Goal: Task Accomplishment & Management: Use online tool/utility

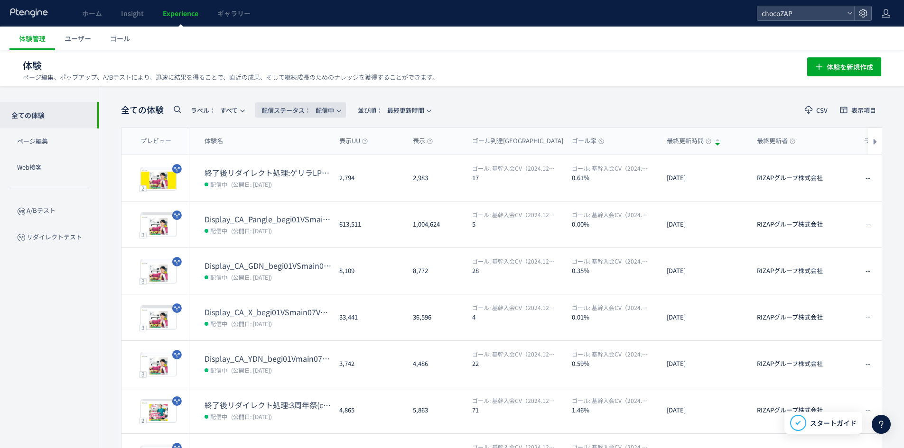
drag, startPoint x: 316, startPoint y: 107, endPoint x: 321, endPoint y: 109, distance: 5.1
click at [316, 108] on span "配信ステータス​： 配信中" at bounding box center [297, 110] width 73 height 16
click at [307, 138] on li "すべて" at bounding box center [302, 136] width 39 height 17
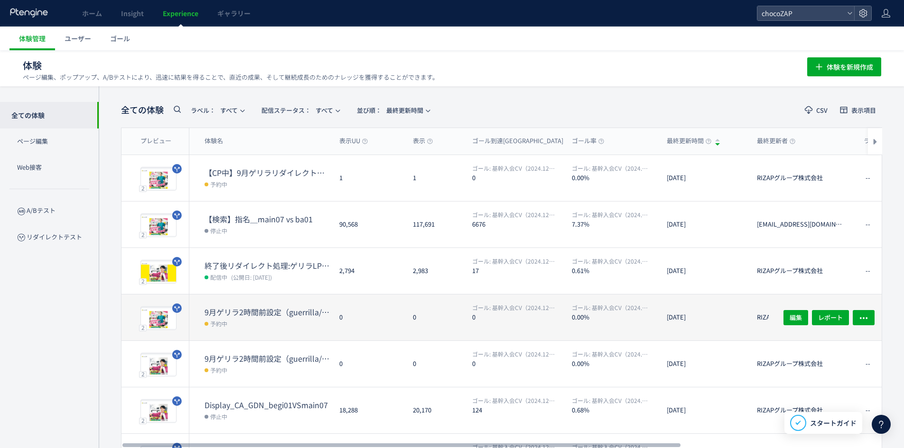
click at [247, 307] on dt "9月ゲリラ2時間前設定（guerrilla/202509-2/" at bounding box center [267, 312] width 127 height 11
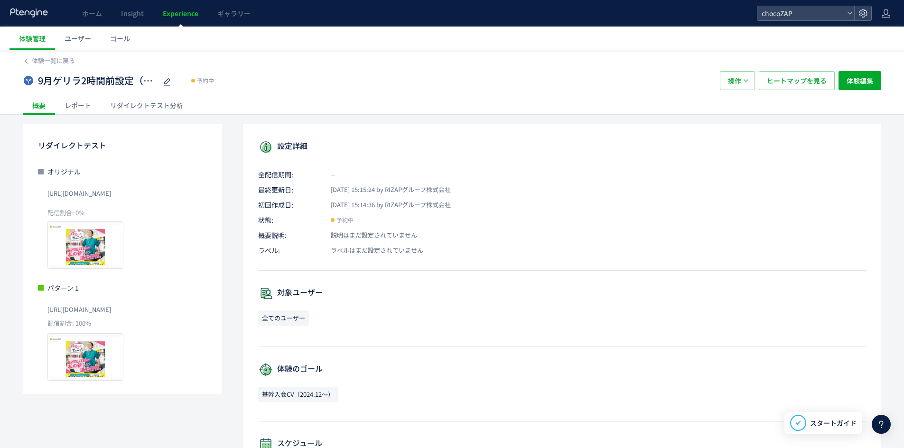
click at [111, 195] on span "[URL][DOMAIN_NAME]" at bounding box center [79, 193] width 64 height 15
click at [169, 105] on div "リダイレクトテスト分析" at bounding box center [147, 105] width 92 height 19
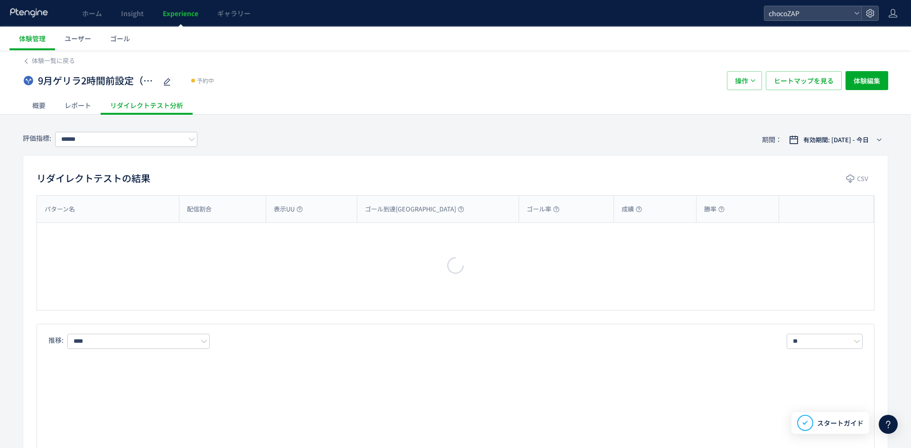
type input "**********"
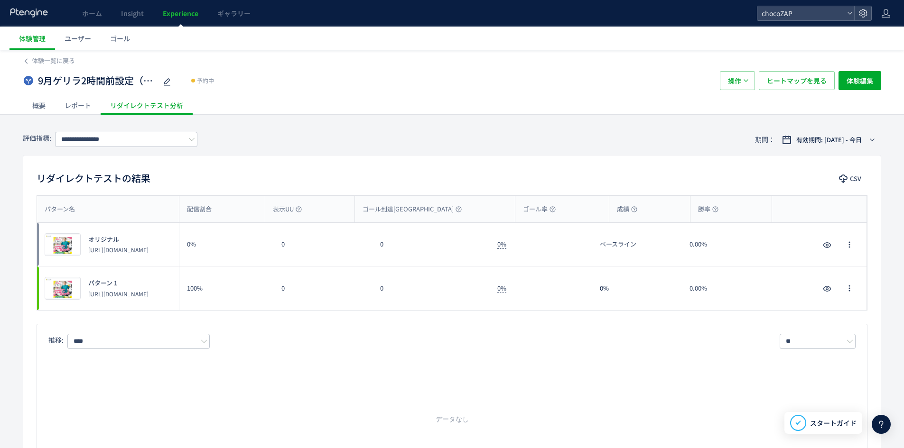
drag, startPoint x: 154, startPoint y: 254, endPoint x: 82, endPoint y: 244, distance: 72.9
click at [82, 244] on div "オリジナル [URL][DOMAIN_NAME]" at bounding box center [115, 244] width 68 height 19
copy p "[URL][DOMAIN_NAME]"
click at [30, 57] on link "体験一覧に戻る" at bounding box center [49, 60] width 52 height 9
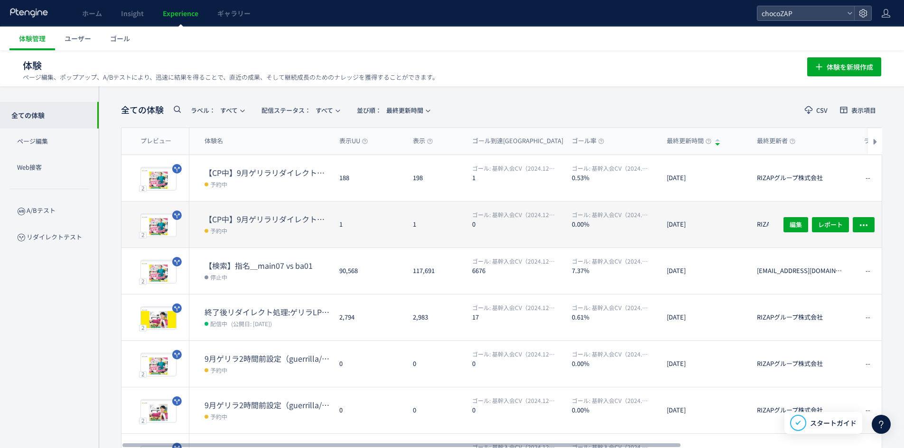
click at [270, 221] on dt "【CP中】9月ゲリラリダイレクト処理：beginneradmn-01" at bounding box center [267, 219] width 127 height 11
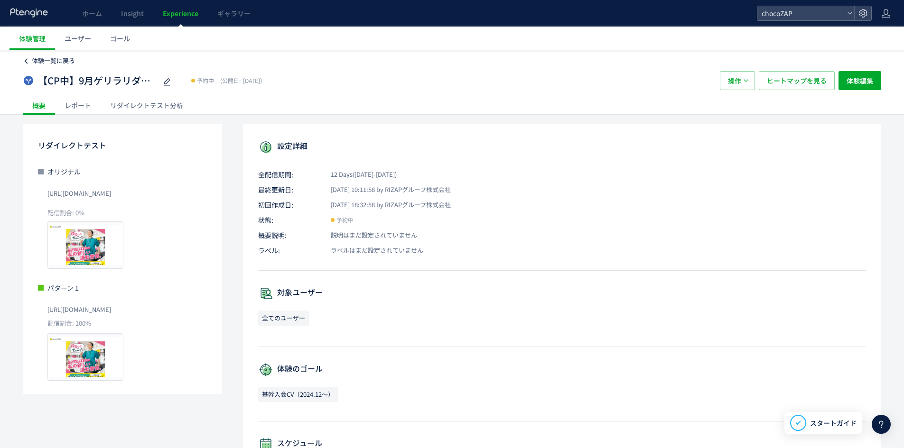
click at [65, 64] on span "体験一覧に戻る" at bounding box center [53, 60] width 43 height 9
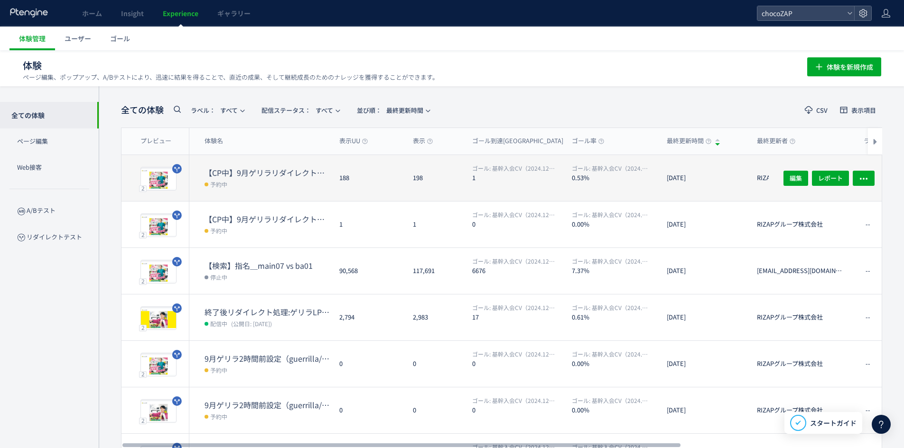
click at [258, 187] on dd "予約中" at bounding box center [267, 184] width 127 height 12
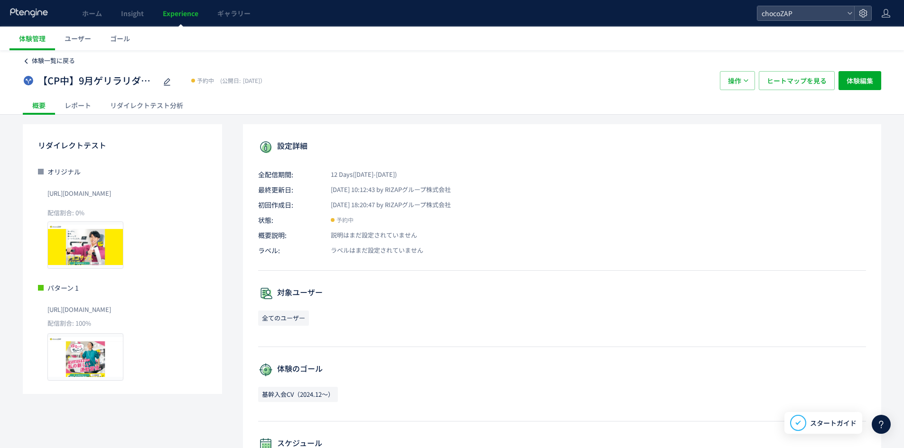
click at [51, 65] on span "体験一覧に戻る" at bounding box center [53, 60] width 43 height 9
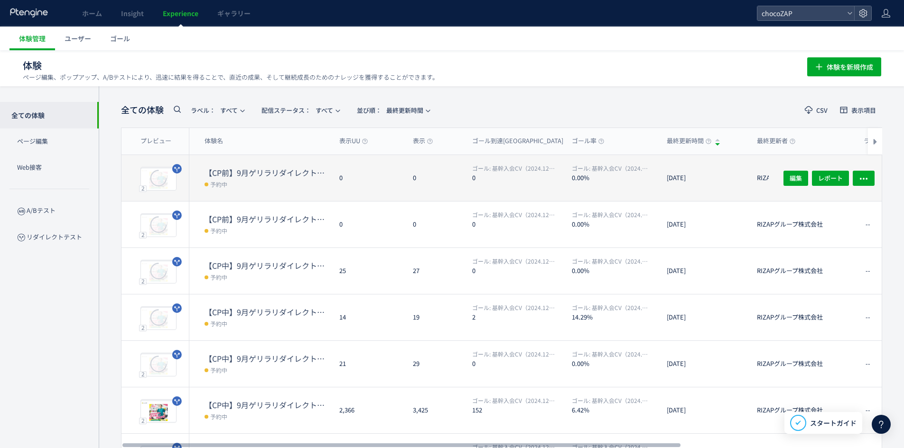
click at [260, 177] on dt "【CP前】9月ゲリラリダイレクト処理：/guerrilla/202509-2/" at bounding box center [267, 172] width 127 height 11
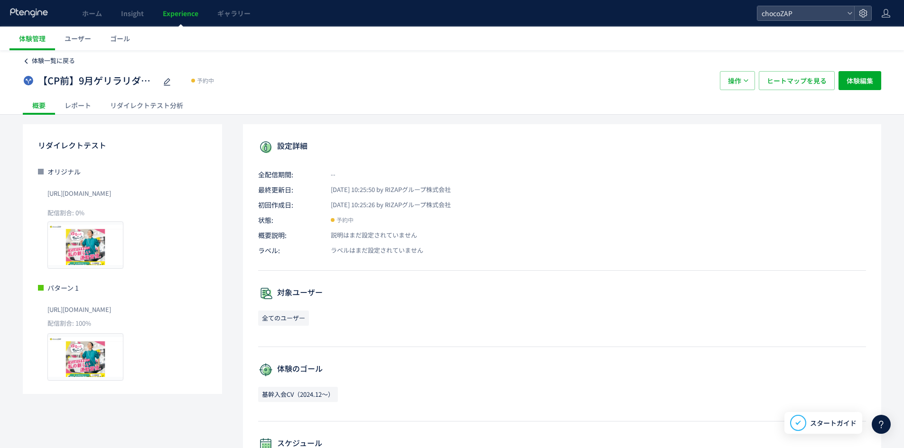
click at [26, 56] on div "体験一覧に戻る" at bounding box center [452, 57] width 858 height 15
click at [37, 60] on span "体験一覧に戻る" at bounding box center [53, 60] width 43 height 9
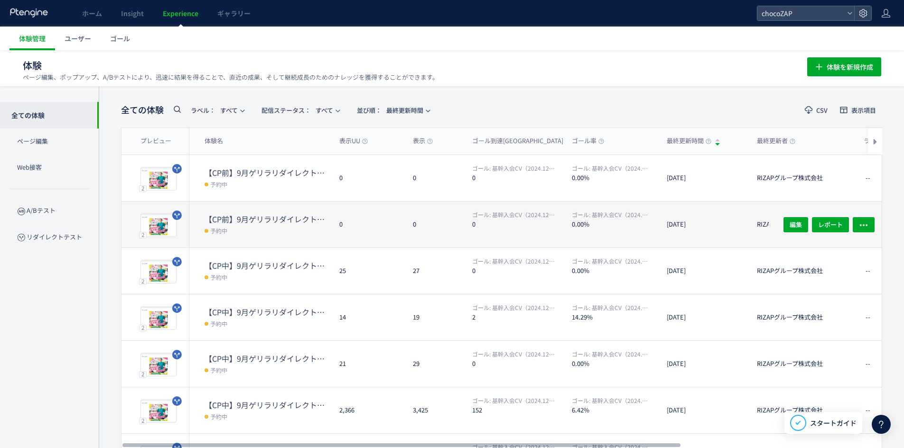
click at [251, 222] on dt "【CP前】9月ゲリラリダイレクト処理：/guerrilla/202509-1/" at bounding box center [267, 219] width 127 height 11
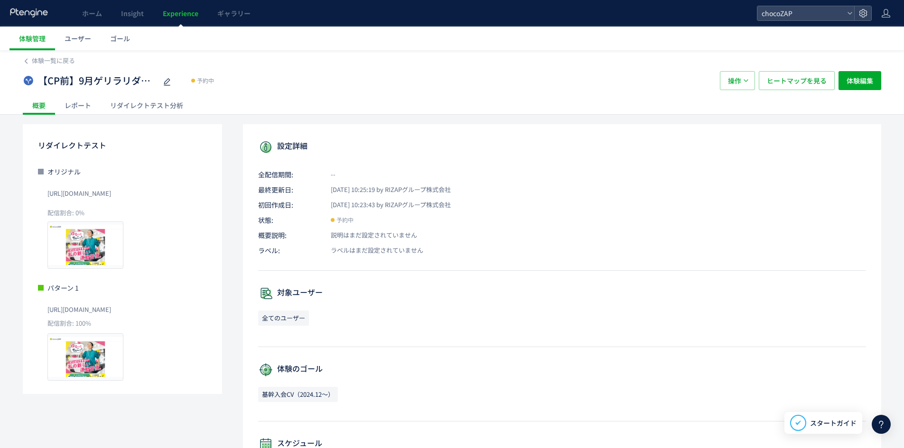
click at [111, 193] on span "[URL][DOMAIN_NAME]" at bounding box center [79, 193] width 64 height 15
click at [111, 192] on span "[URL][DOMAIN_NAME]" at bounding box center [79, 193] width 64 height 15
click at [111, 194] on span "[URL][DOMAIN_NAME]" at bounding box center [79, 193] width 64 height 15
